Goal: Find specific page/section: Find specific page/section

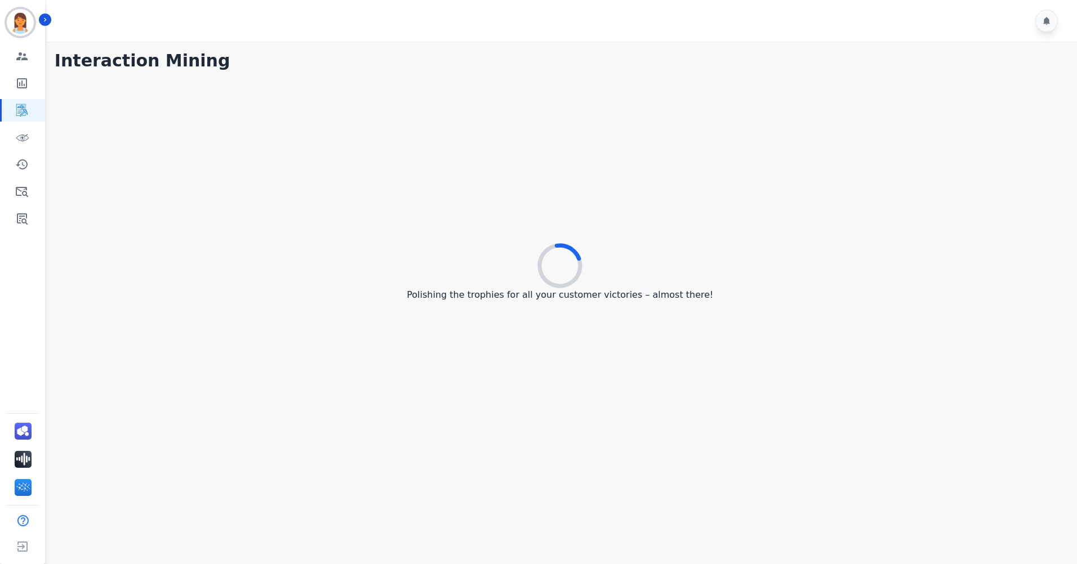
click at [29, 230] on div "[PERSON_NAME] ID: [PERSON_NAME] Engagement Team Metrics Interaction Mining Virt…" at bounding box center [22, 282] width 45 height 564
click at [26, 224] on icon "Sidebar" at bounding box center [22, 218] width 11 height 11
